Goal: Information Seeking & Learning: Check status

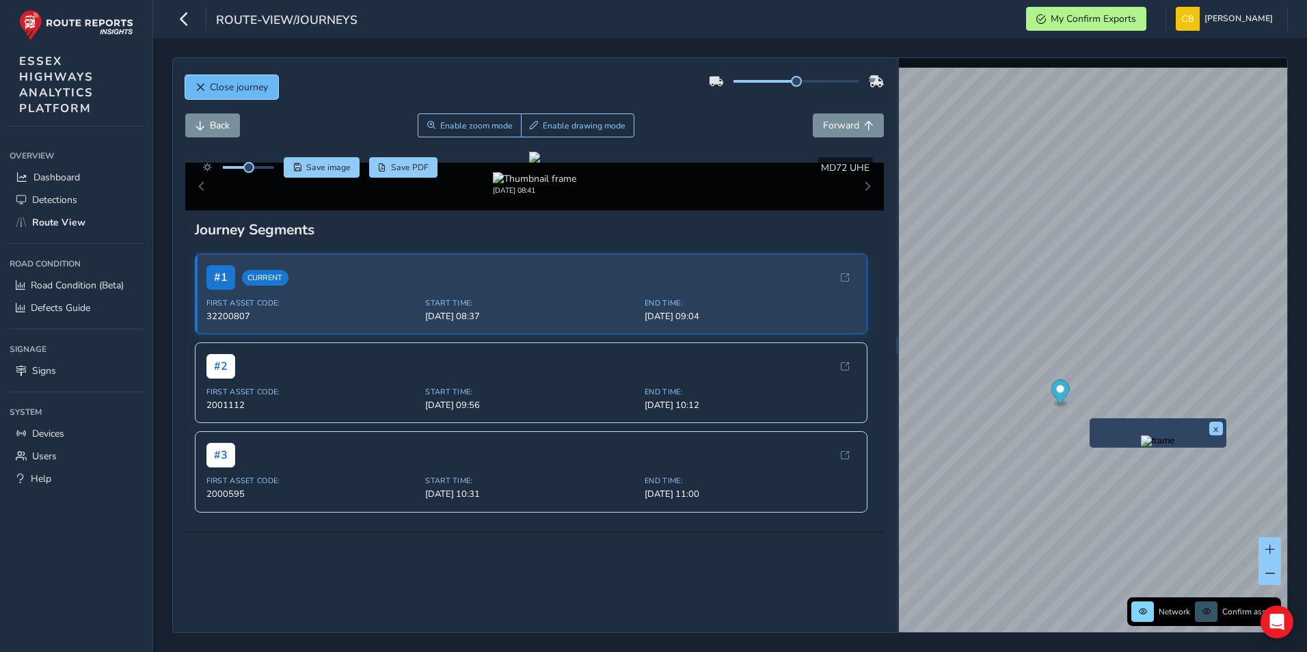
click at [206, 81] on button "Close journey" at bounding box center [231, 87] width 93 height 24
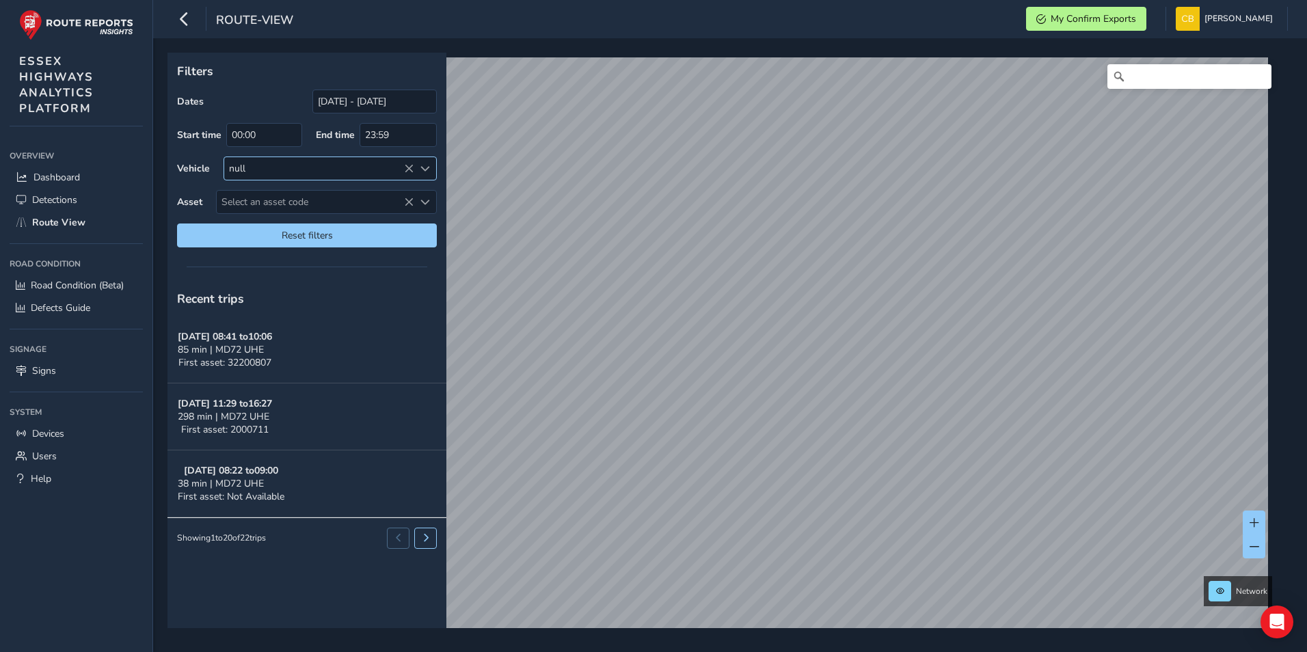
click at [407, 170] on icon at bounding box center [409, 169] width 10 height 10
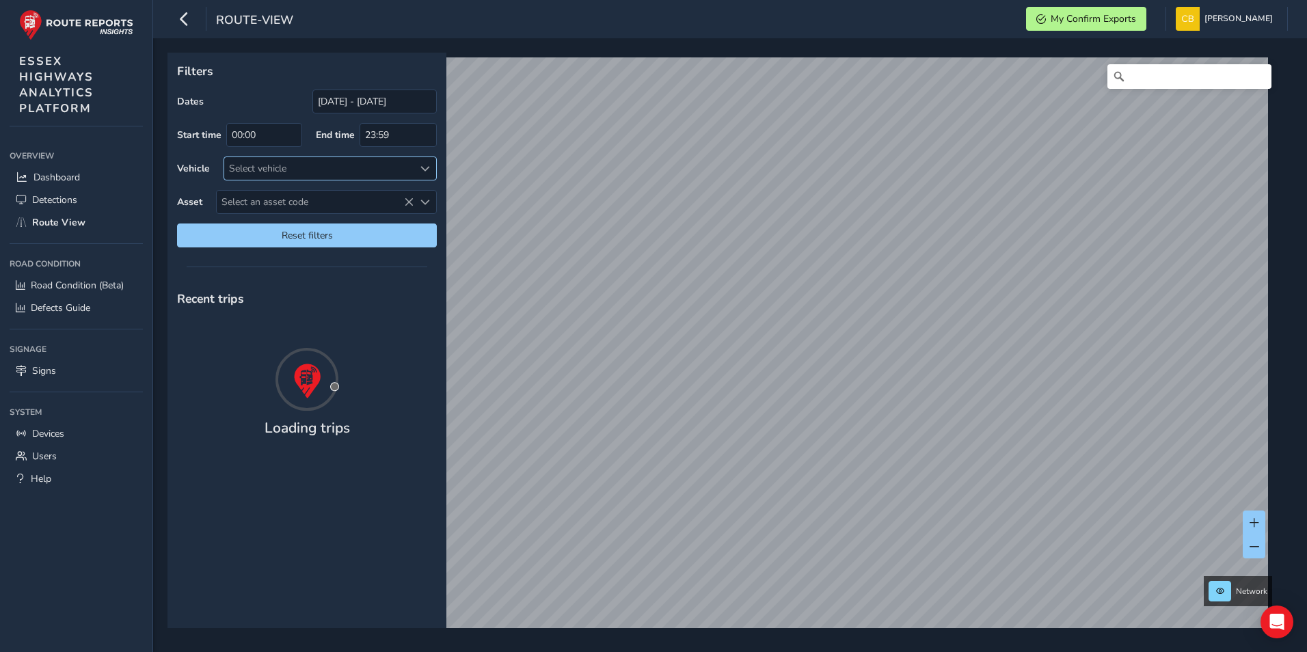
click at [406, 167] on div "Select vehicle" at bounding box center [318, 168] width 189 height 23
click at [191, 206] on label "Asset" at bounding box center [189, 202] width 25 height 13
click at [259, 200] on span "Select an asset code" at bounding box center [315, 202] width 197 height 23
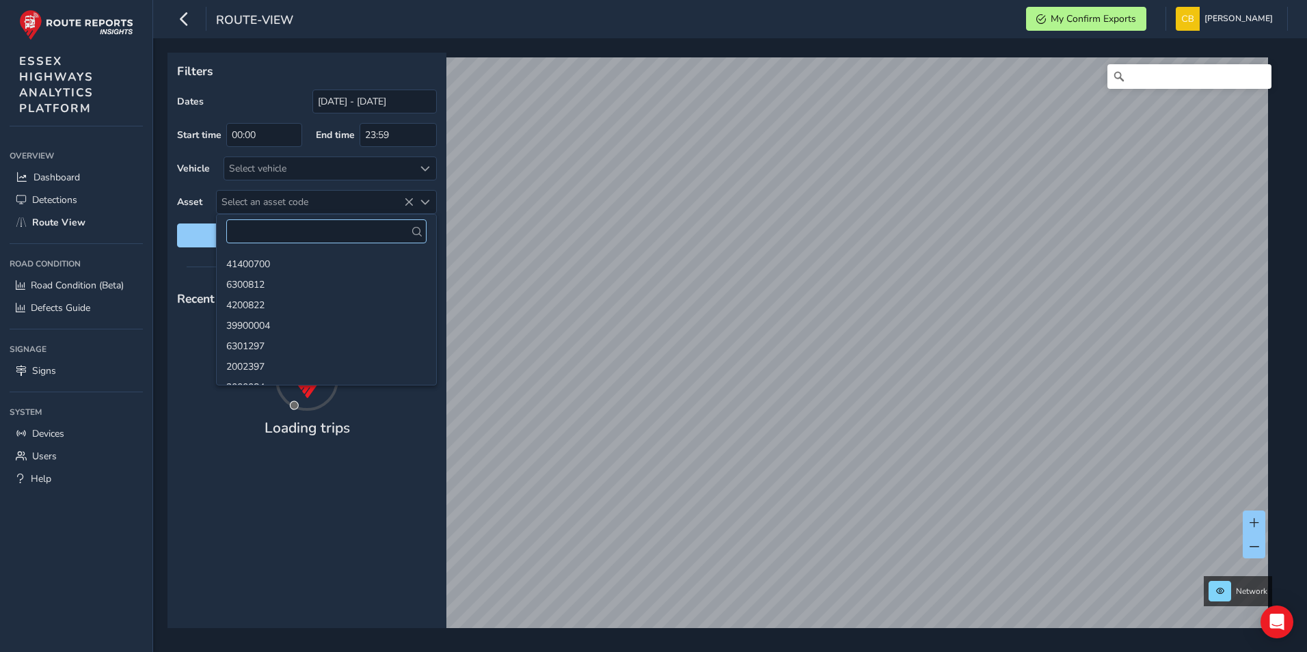
click at [264, 225] on input "text" at bounding box center [326, 231] width 200 height 24
click at [264, 232] on input "text" at bounding box center [326, 231] width 200 height 24
type input "41400472"
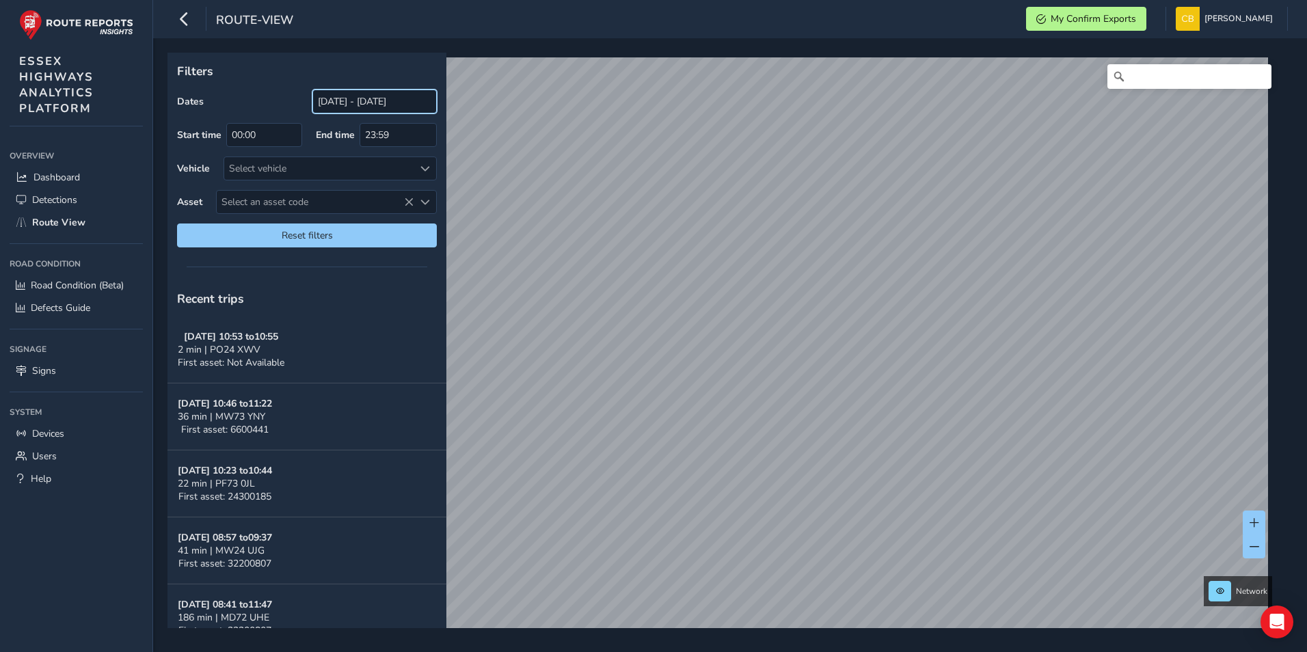
click at [336, 102] on input "[DATE] - [DATE]" at bounding box center [374, 102] width 124 height 24
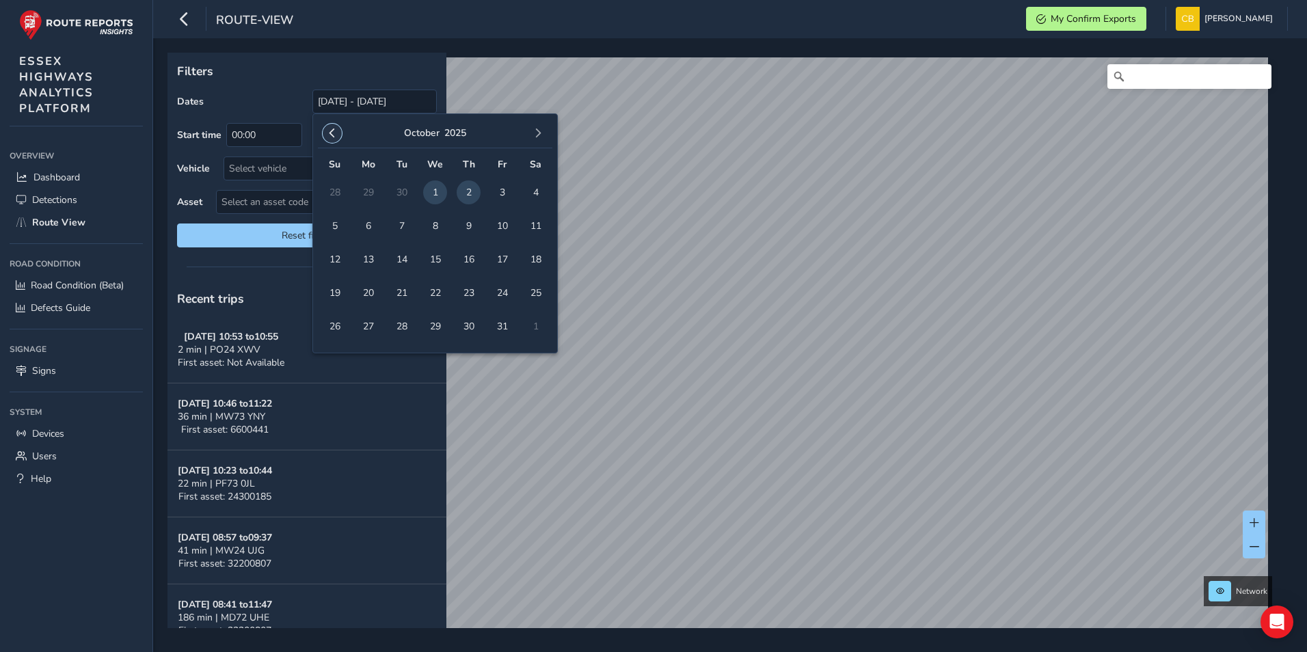
click at [330, 134] on span "button" at bounding box center [333, 134] width 10 height 10
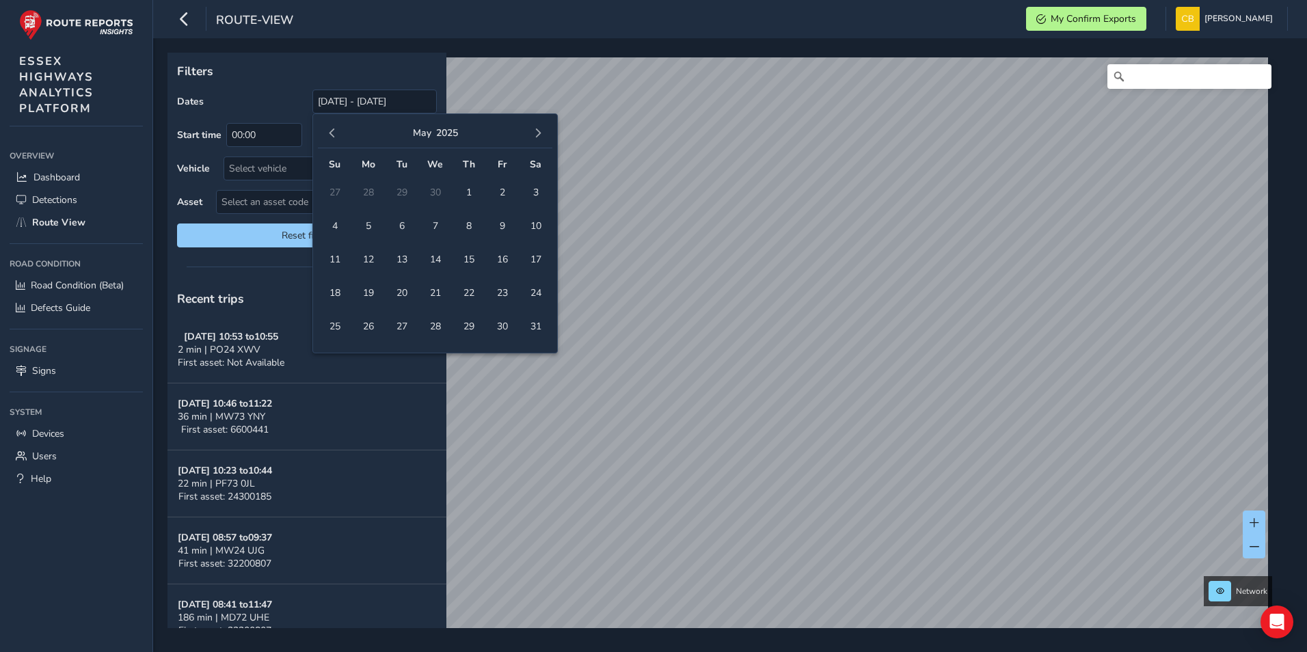
click at [330, 134] on span "button" at bounding box center [333, 134] width 10 height 10
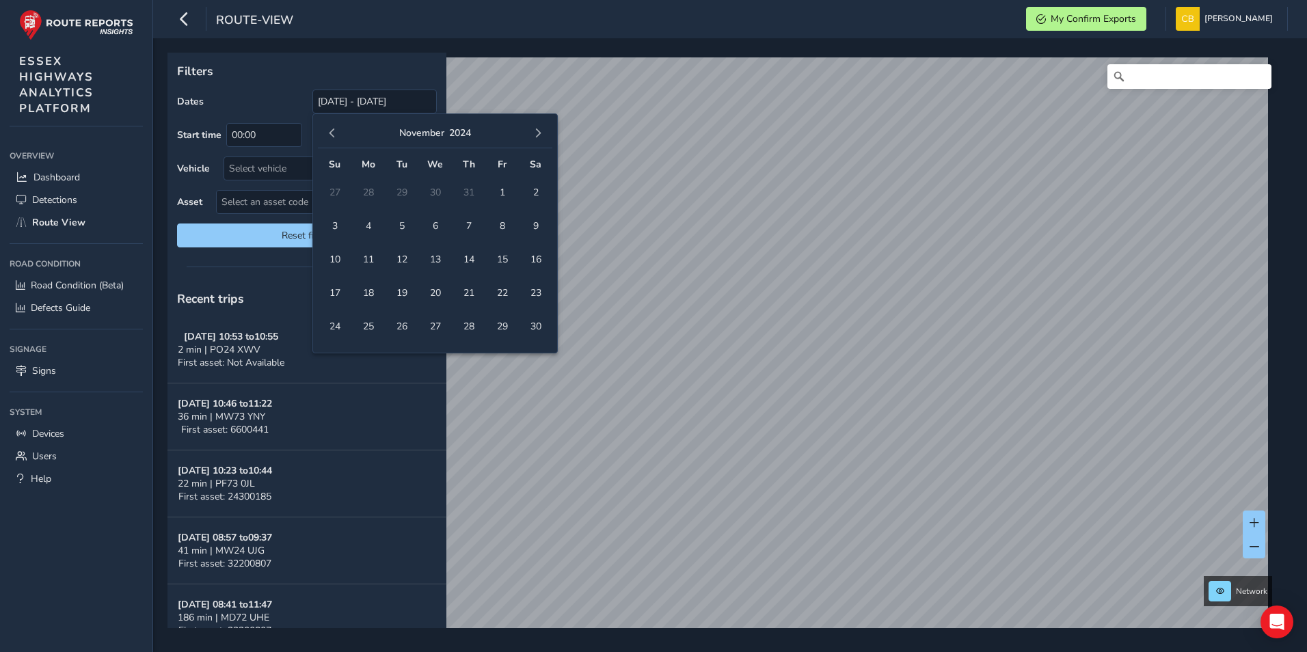
click at [330, 134] on span "button" at bounding box center [333, 134] width 10 height 10
click at [466, 189] on span "1" at bounding box center [469, 193] width 24 height 24
click at [539, 131] on span "button" at bounding box center [538, 134] width 10 height 10
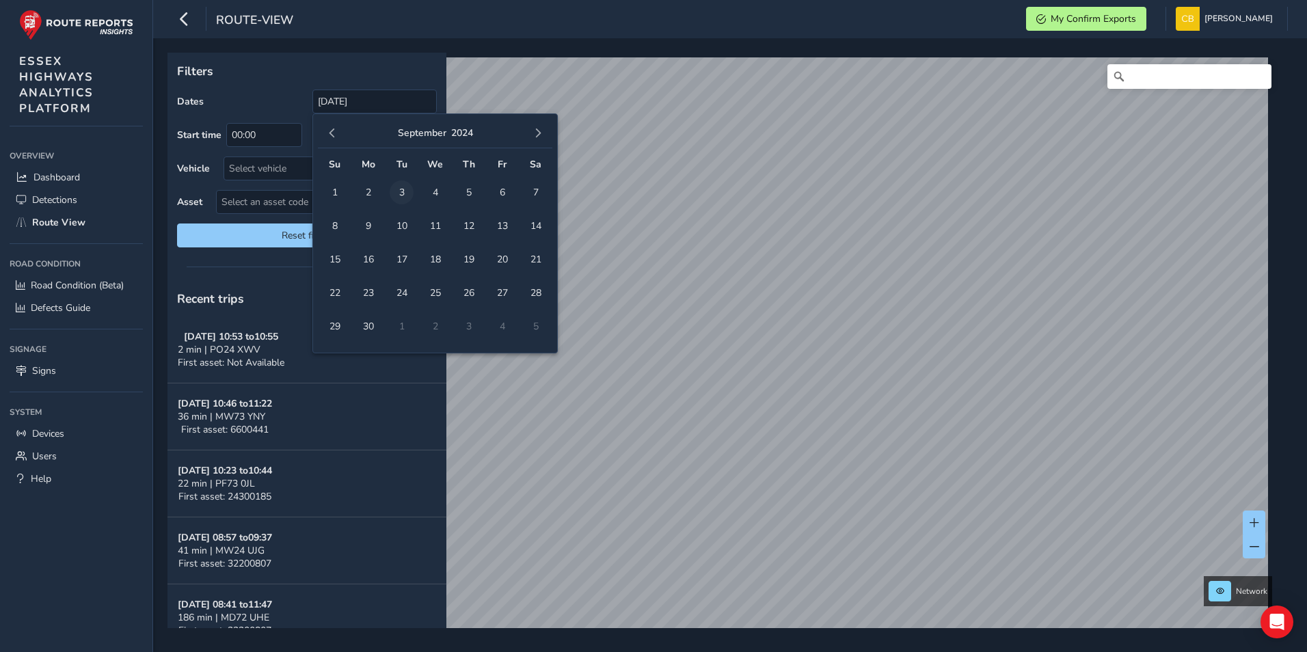
click at [405, 187] on span "3" at bounding box center [402, 193] width 24 height 24
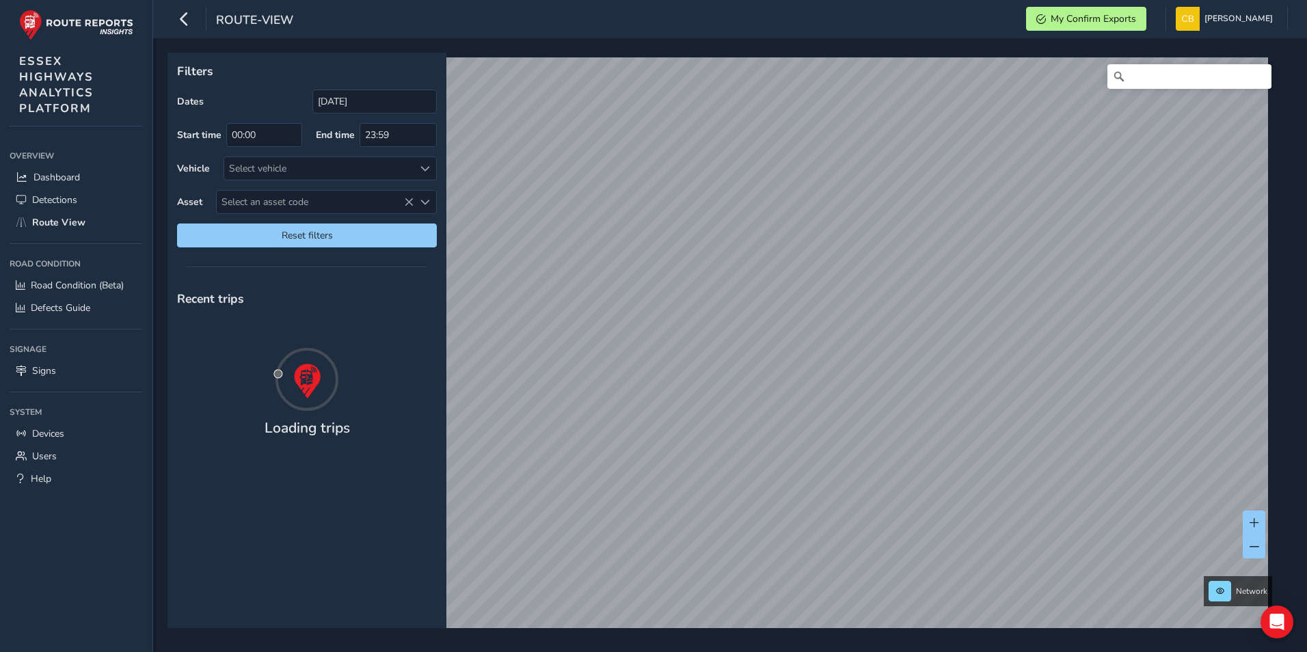
type input "[DATE] - [DATE]"
